Goal: Task Accomplishment & Management: Manage account settings

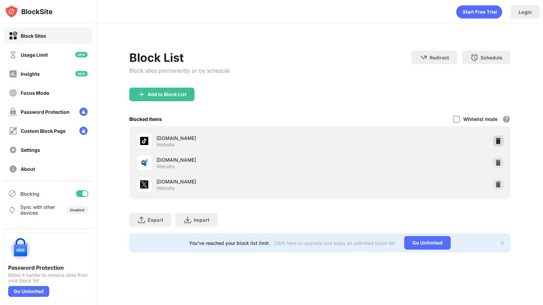
click at [501, 143] on img at bounding box center [498, 141] width 7 height 7
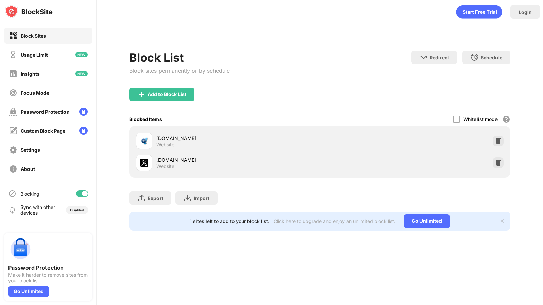
click at [168, 91] on div "Add to Block List" at bounding box center [161, 95] width 65 height 14
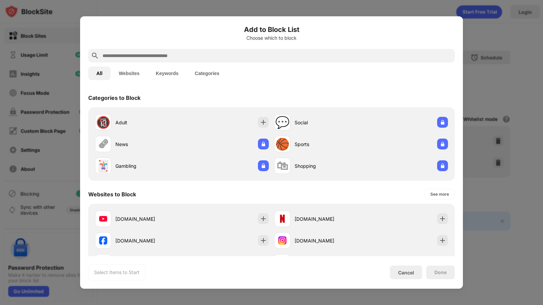
click at [148, 56] on input "text" at bounding box center [277, 56] width 350 height 8
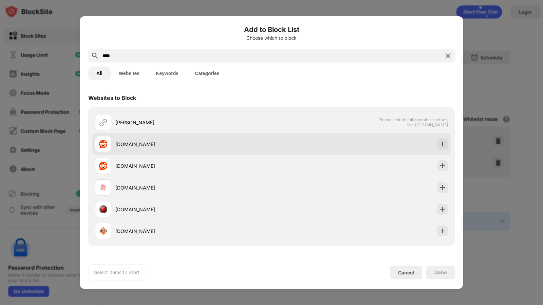
type input "****"
click at [111, 154] on div "reddit.com" at bounding box center [271, 144] width 359 height 22
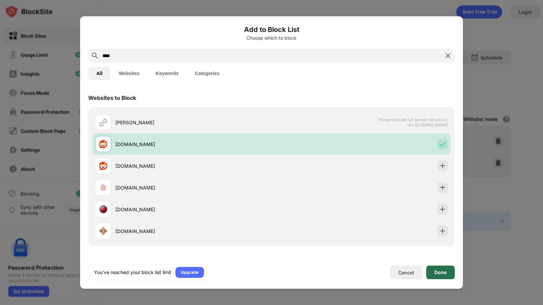
click at [447, 271] on div "Done" at bounding box center [441, 272] width 12 height 5
